Goal: Transaction & Acquisition: Purchase product/service

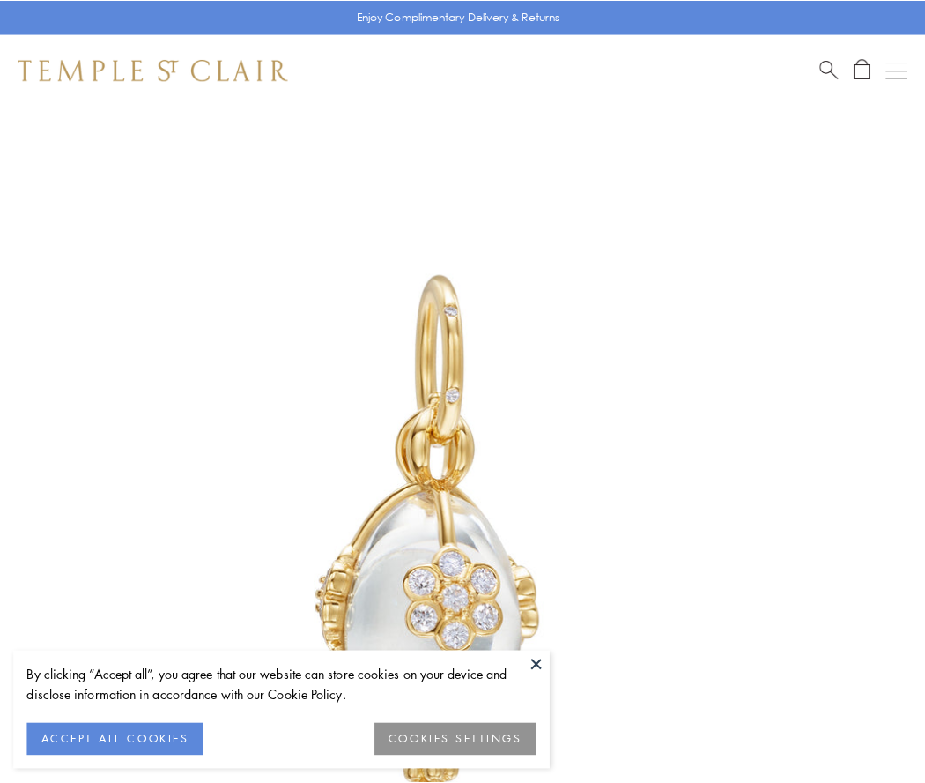
scroll to position [28, 0]
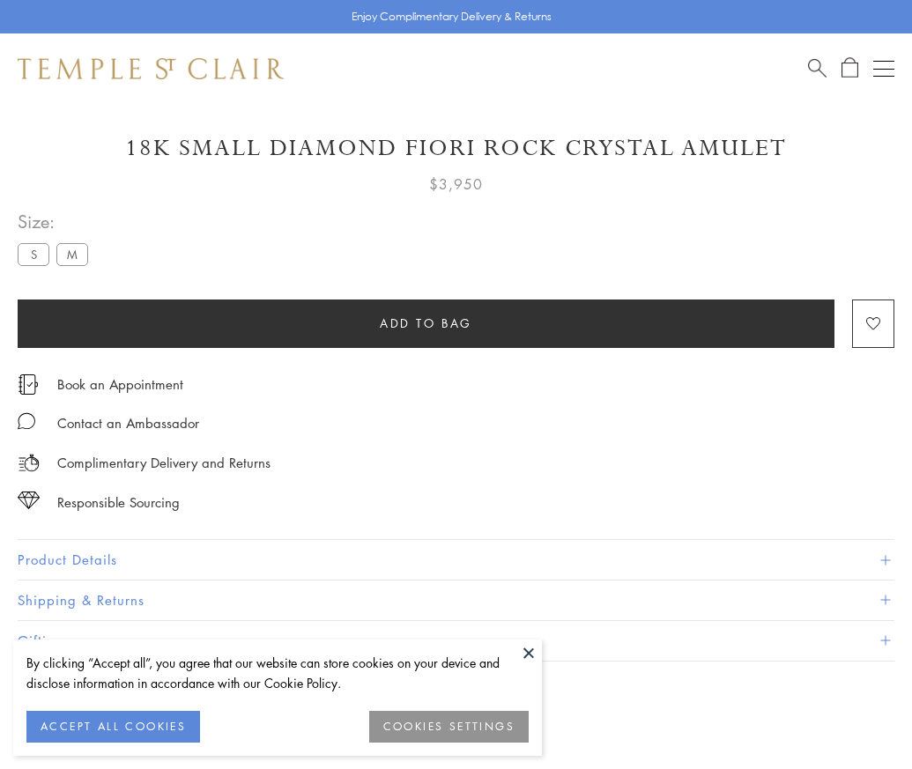
click at [426, 323] on span "Add to bag" at bounding box center [426, 323] width 93 height 19
